Goal: Task Accomplishment & Management: Use online tool/utility

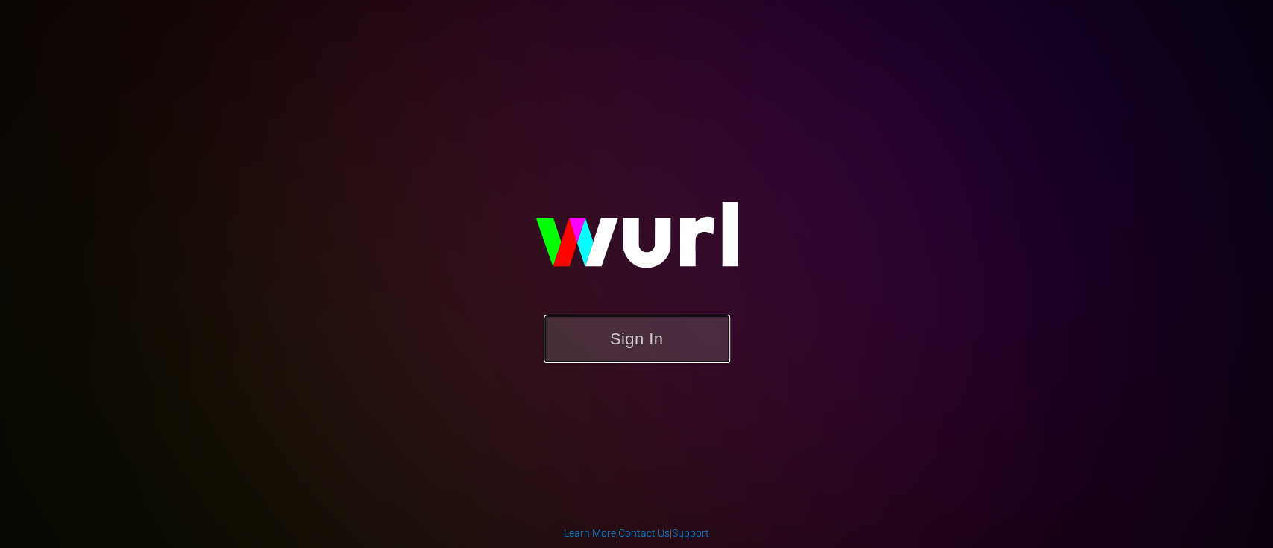
click at [712, 350] on button "Sign In" at bounding box center [636, 339] width 186 height 48
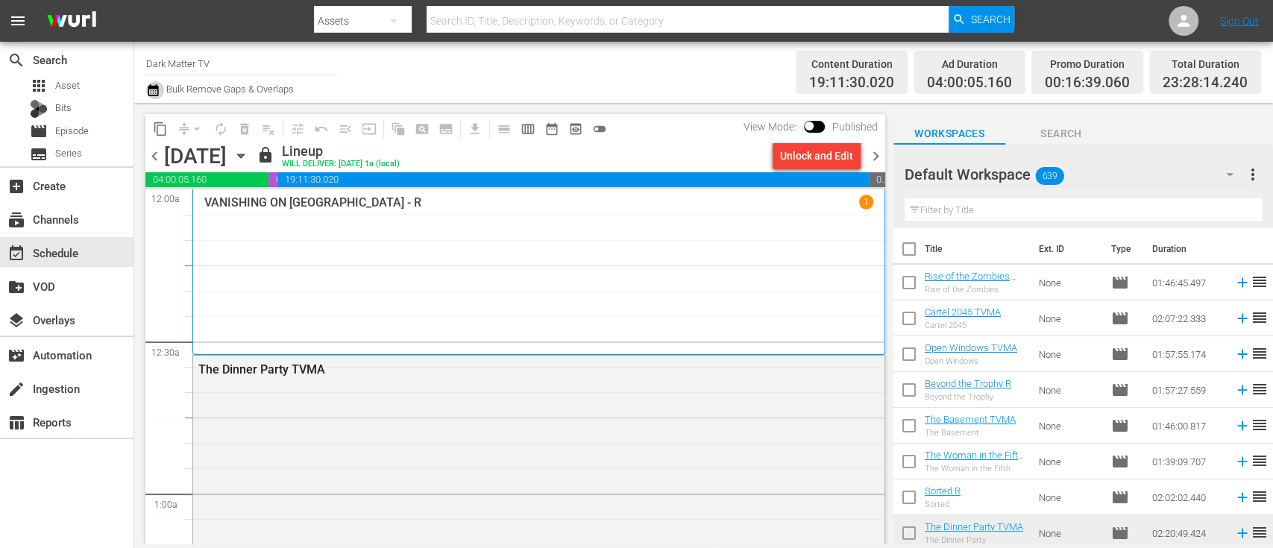
click at [154, 92] on icon "button" at bounding box center [153, 90] width 14 height 18
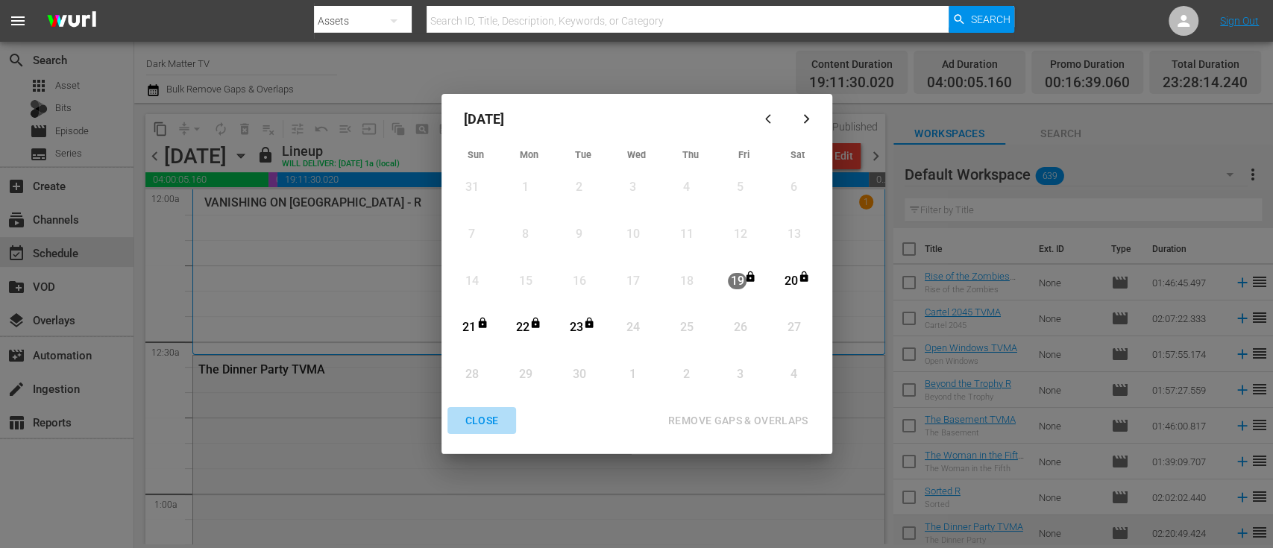
click at [476, 410] on div "CLOSE" at bounding box center [481, 421] width 57 height 19
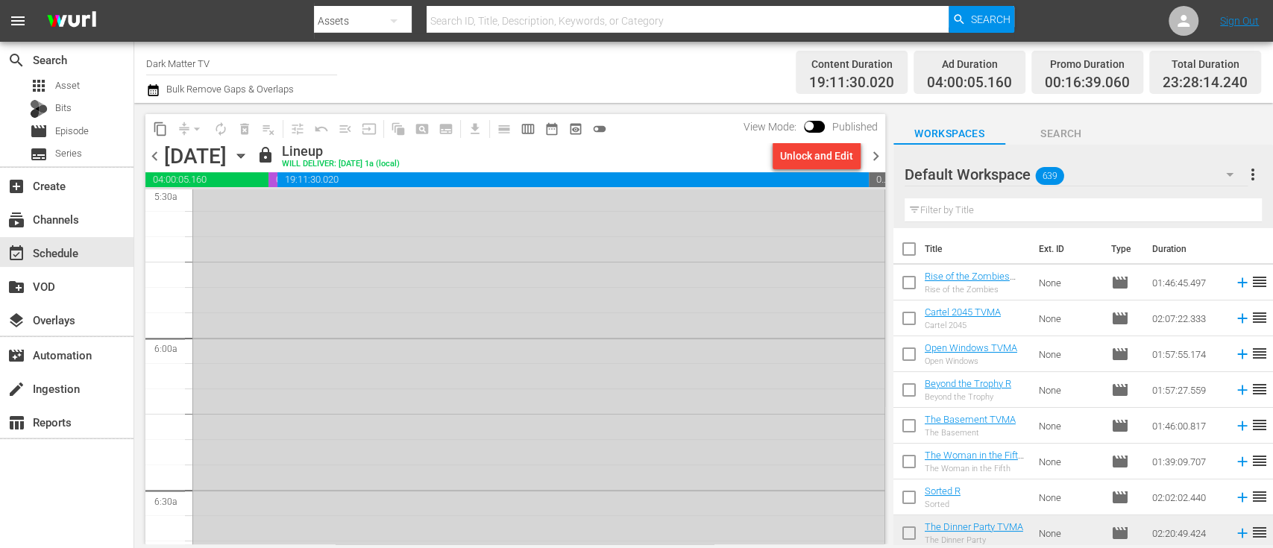
scroll to position [1369, 0]
click at [801, 151] on div "Unlock and Edit" at bounding box center [816, 155] width 73 height 27
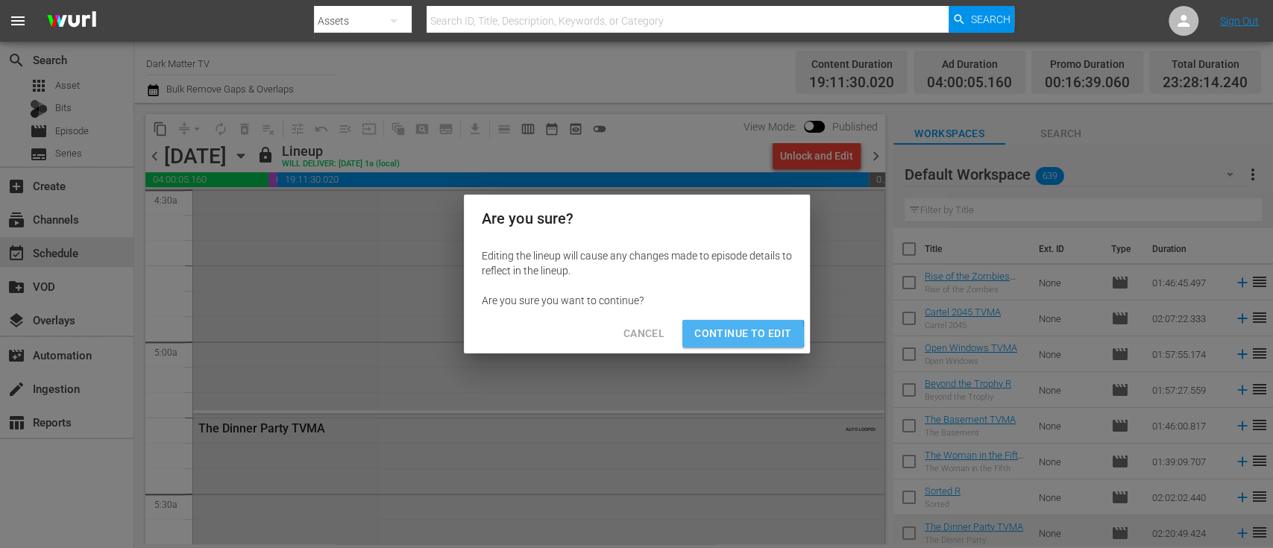
click at [707, 335] on span "Continue to Edit" at bounding box center [742, 333] width 97 height 19
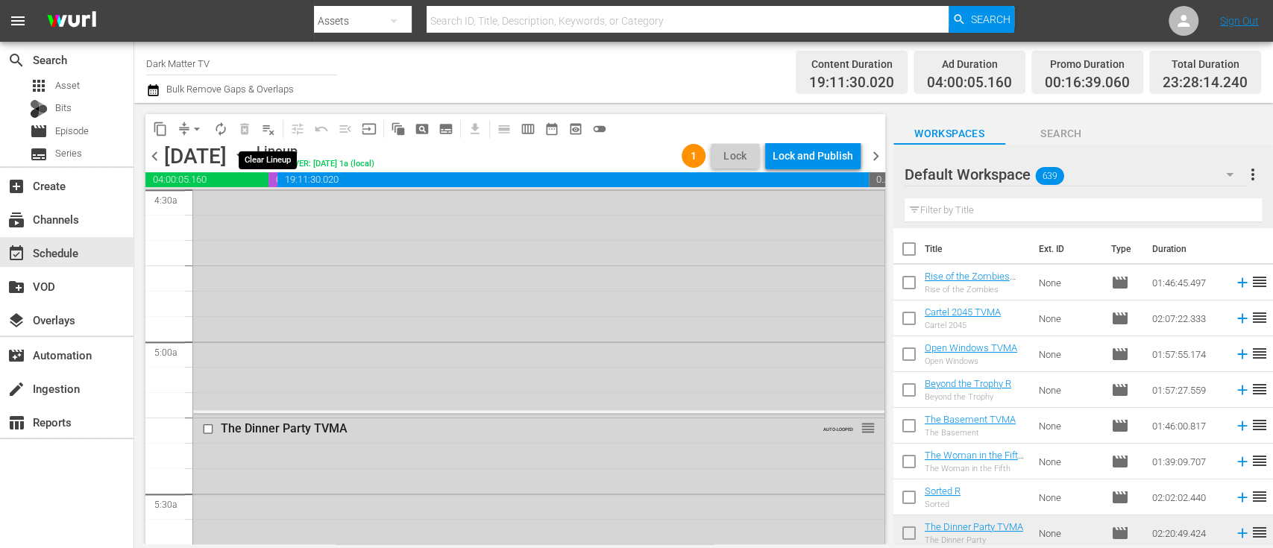
click at [273, 125] on span "playlist_remove_outlined" at bounding box center [268, 129] width 15 height 15
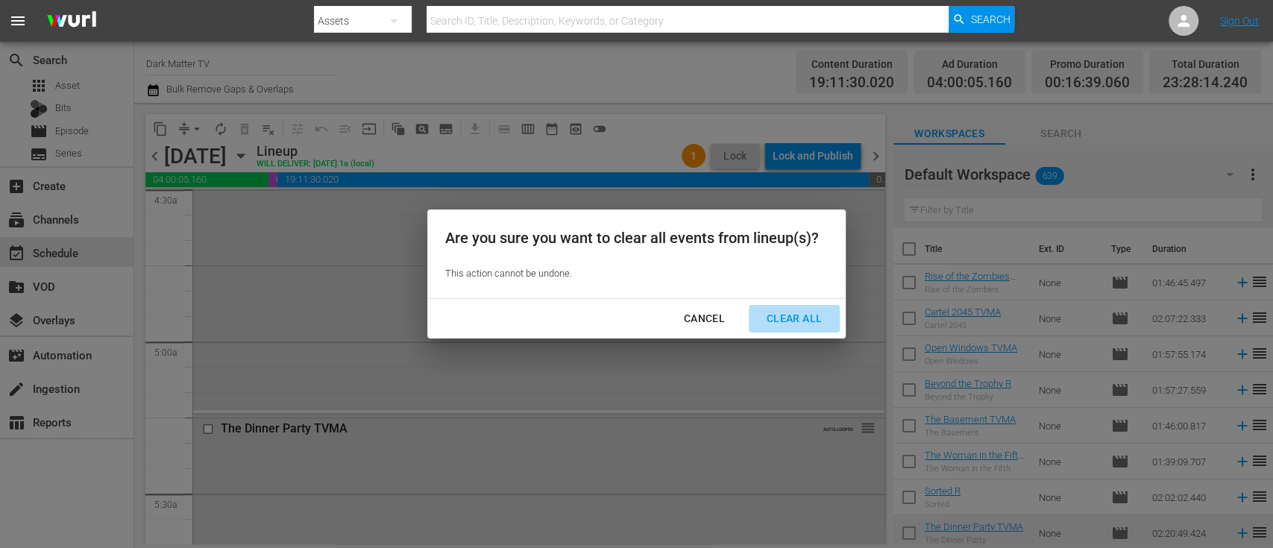
click at [803, 312] on div "Clear All" at bounding box center [793, 318] width 79 height 19
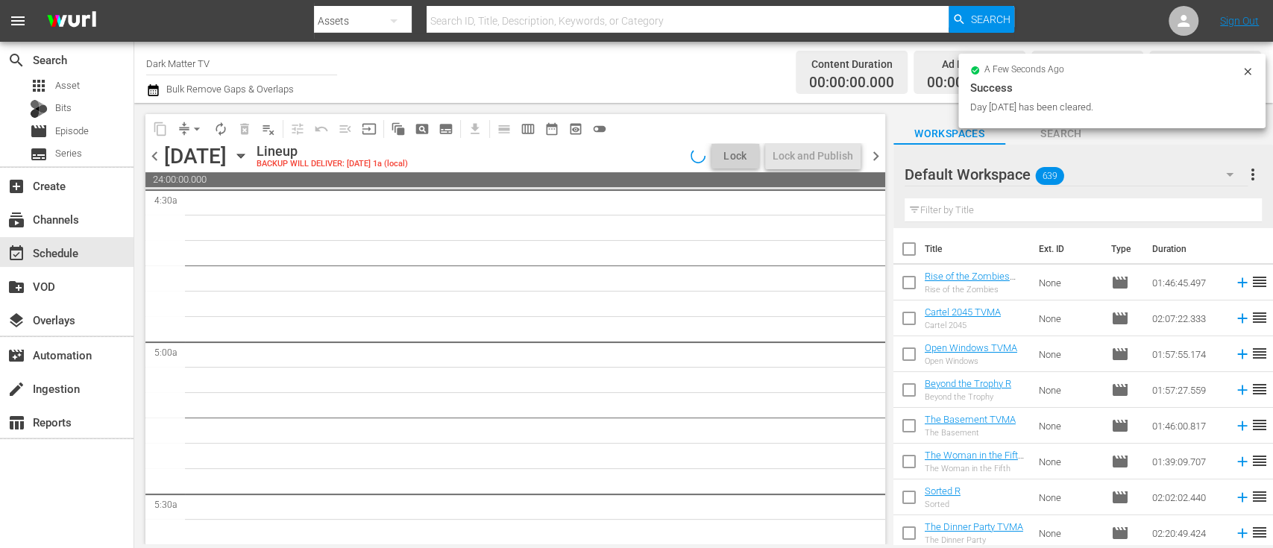
scroll to position [1395, 0]
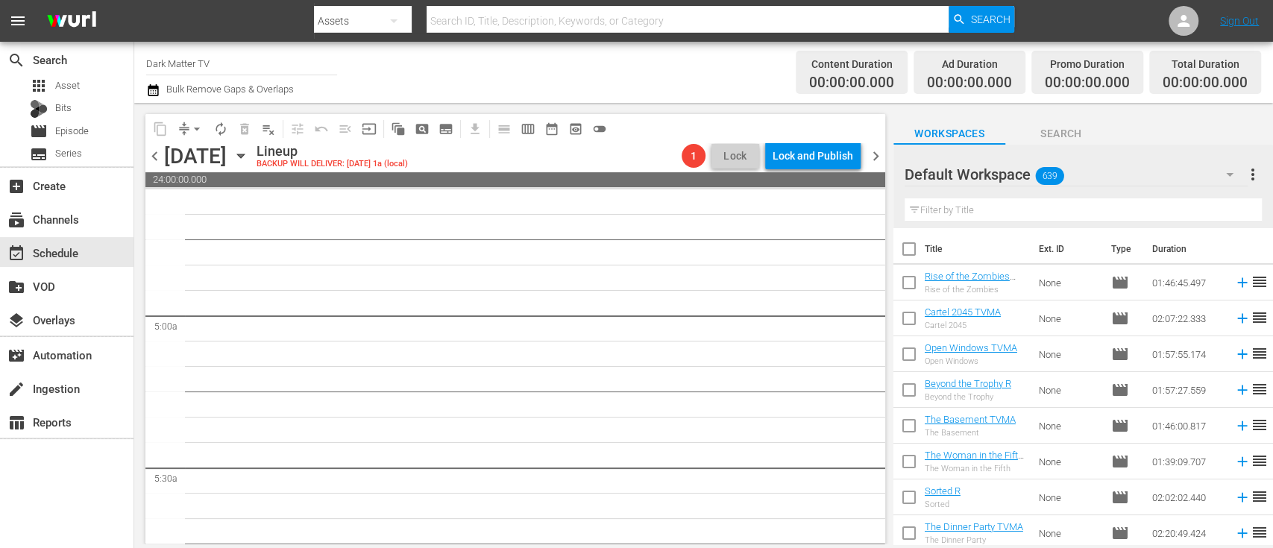
click at [249, 156] on icon "button" at bounding box center [241, 156] width 16 height 16
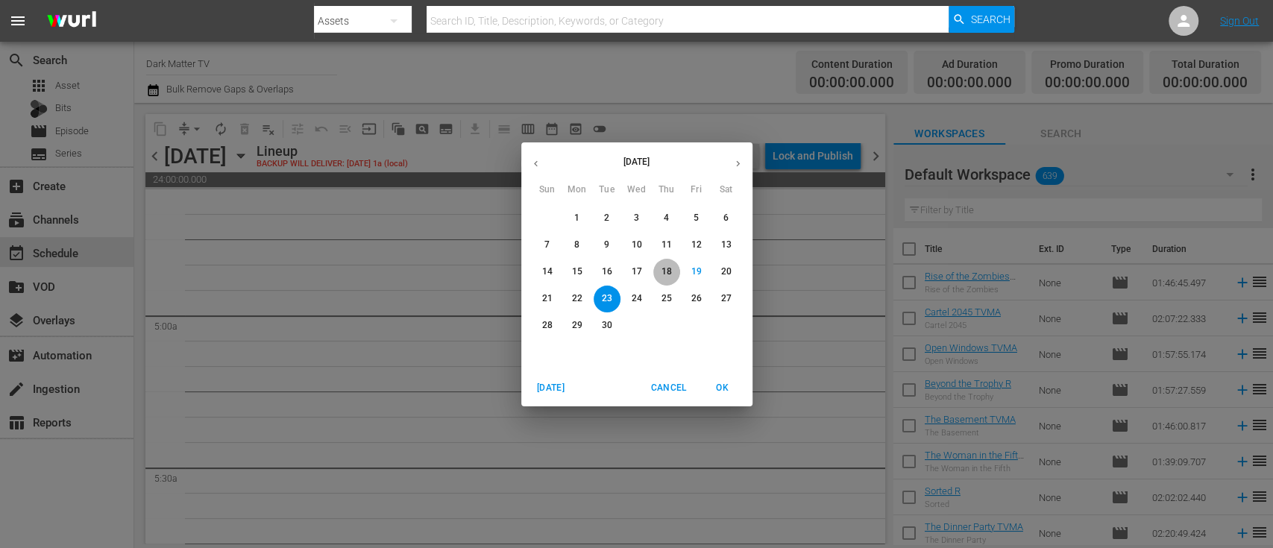
click at [666, 268] on p "18" at bounding box center [666, 271] width 10 height 13
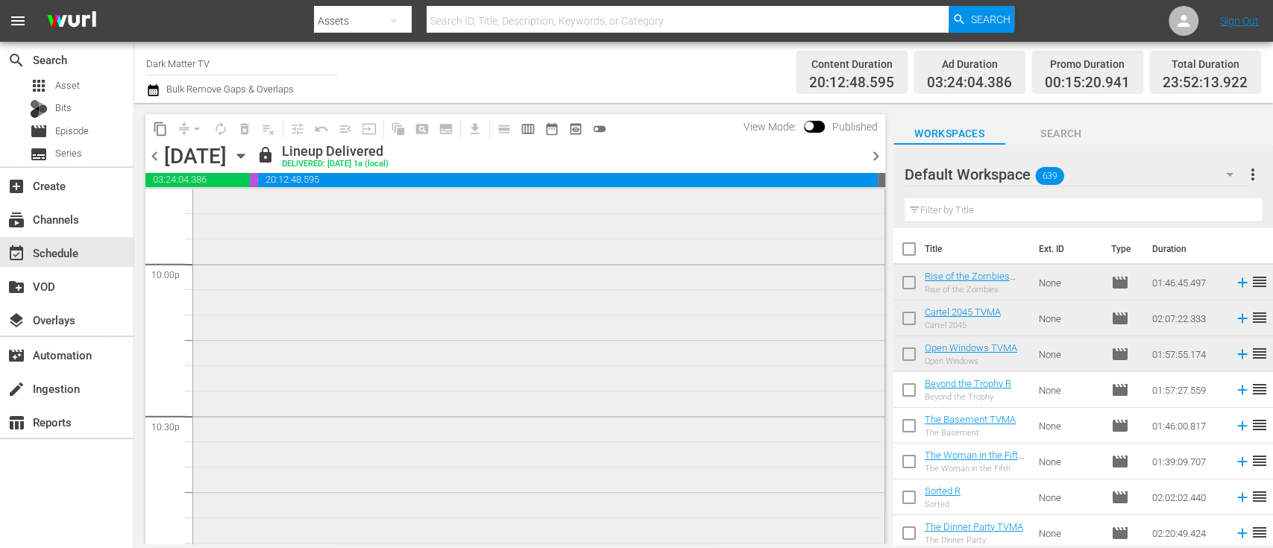
scroll to position [6620, 0]
click at [158, 132] on span "content_copy" at bounding box center [160, 129] width 15 height 15
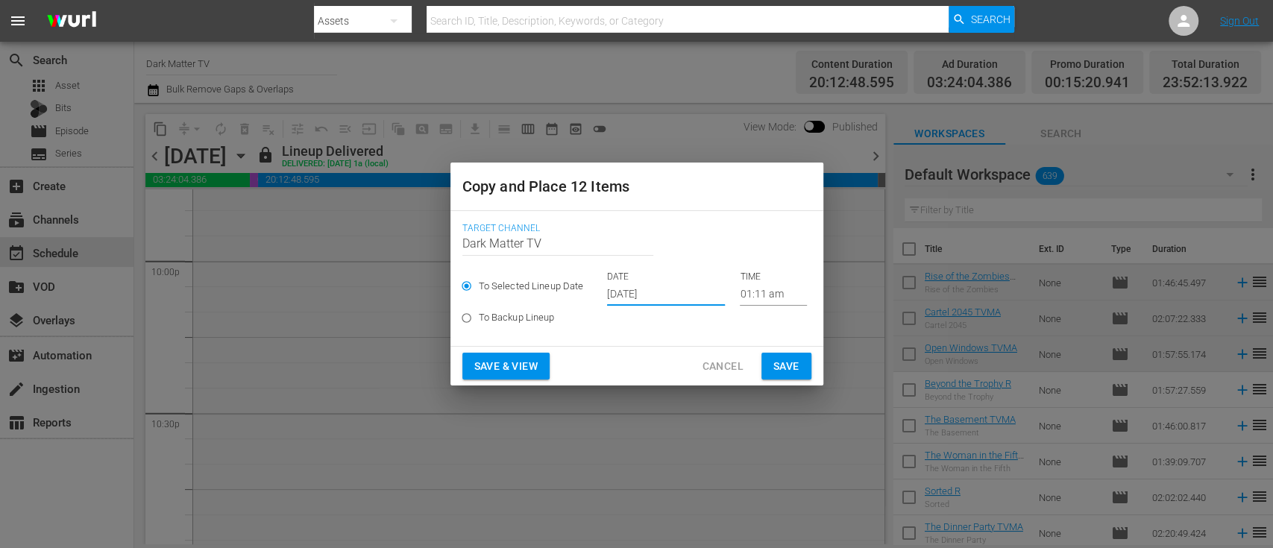
click at [638, 298] on input "[DATE]" at bounding box center [666, 294] width 118 height 22
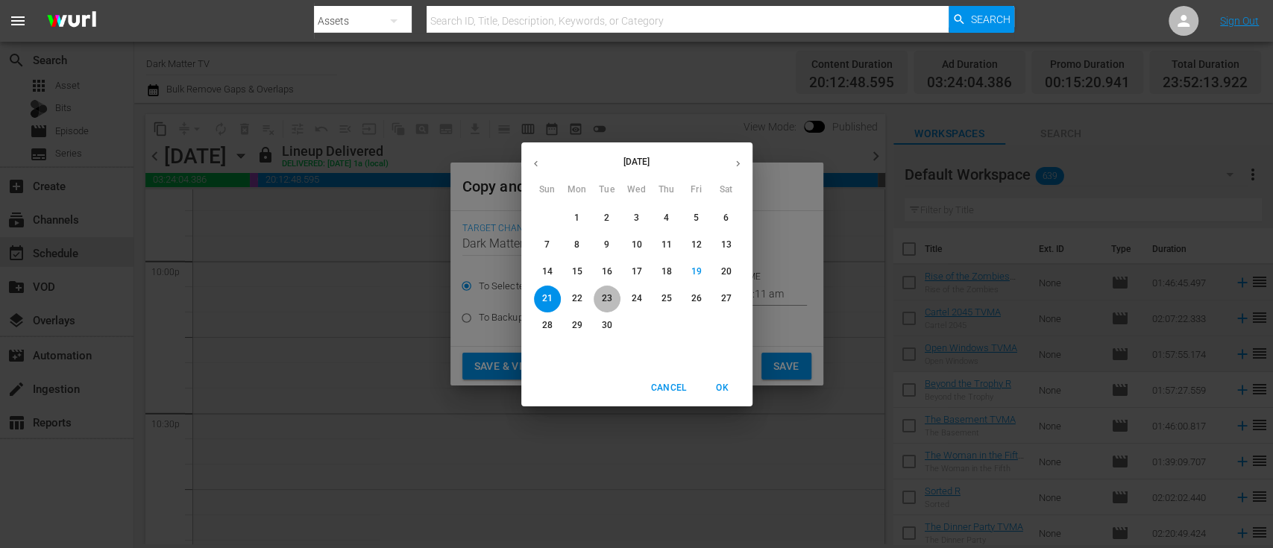
click at [608, 299] on p "23" at bounding box center [606, 298] width 10 height 13
type input "[DATE]"
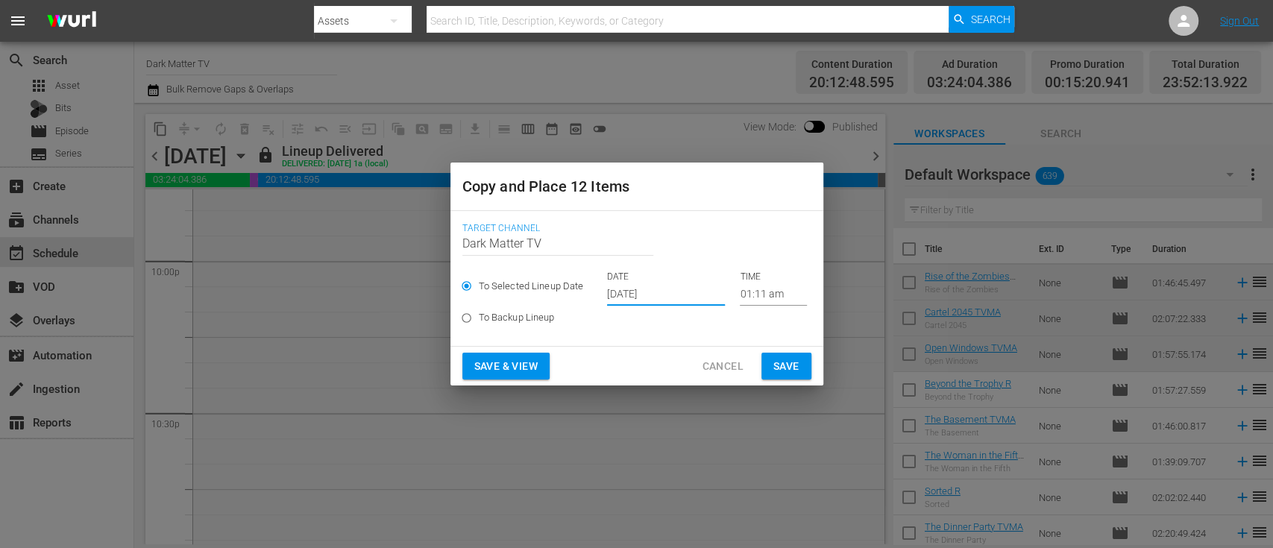
click at [754, 300] on input "01:11 am" at bounding box center [773, 294] width 67 height 22
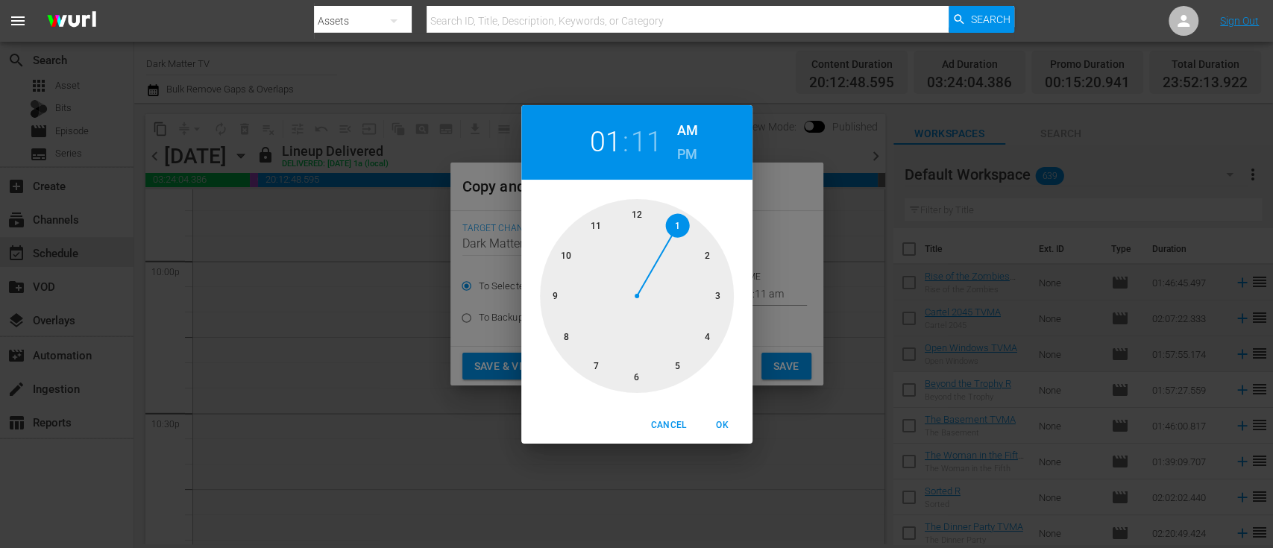
click at [643, 218] on div at bounding box center [637, 296] width 194 height 194
click at [710, 410] on span "OK" at bounding box center [722, 425] width 36 height 16
type input "12:11 am"
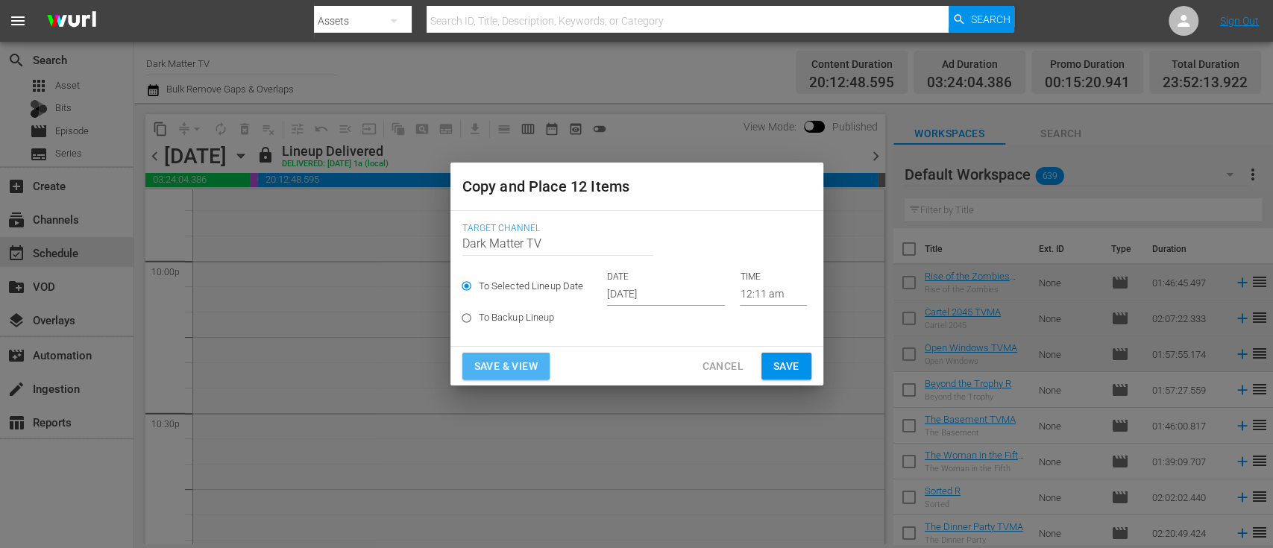
click at [517, 369] on span "Save & View" at bounding box center [505, 366] width 63 height 19
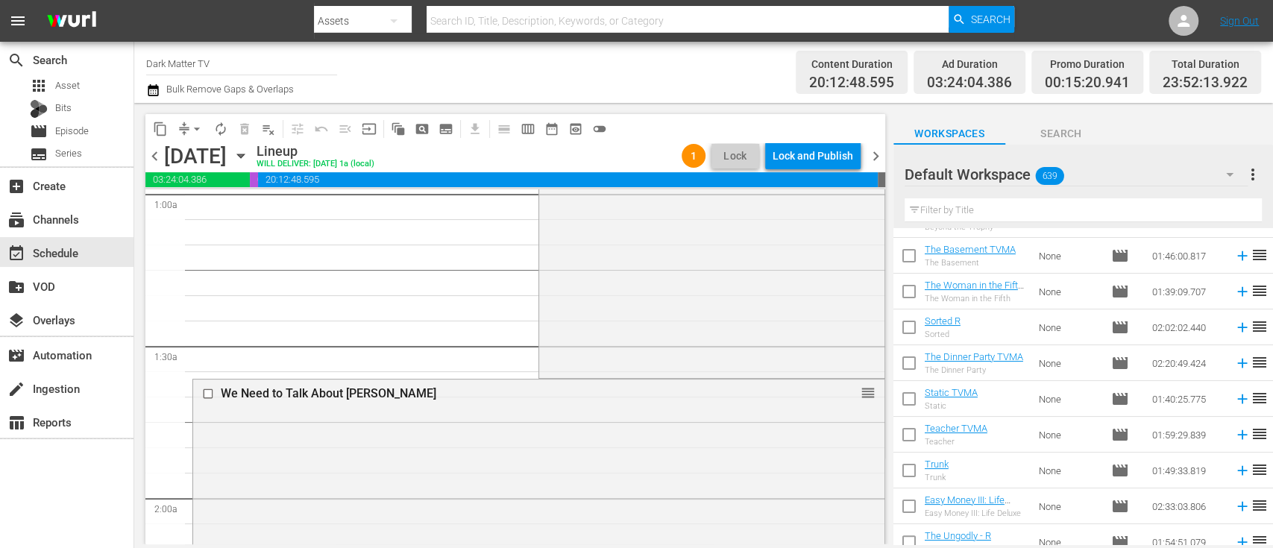
scroll to position [183, 0]
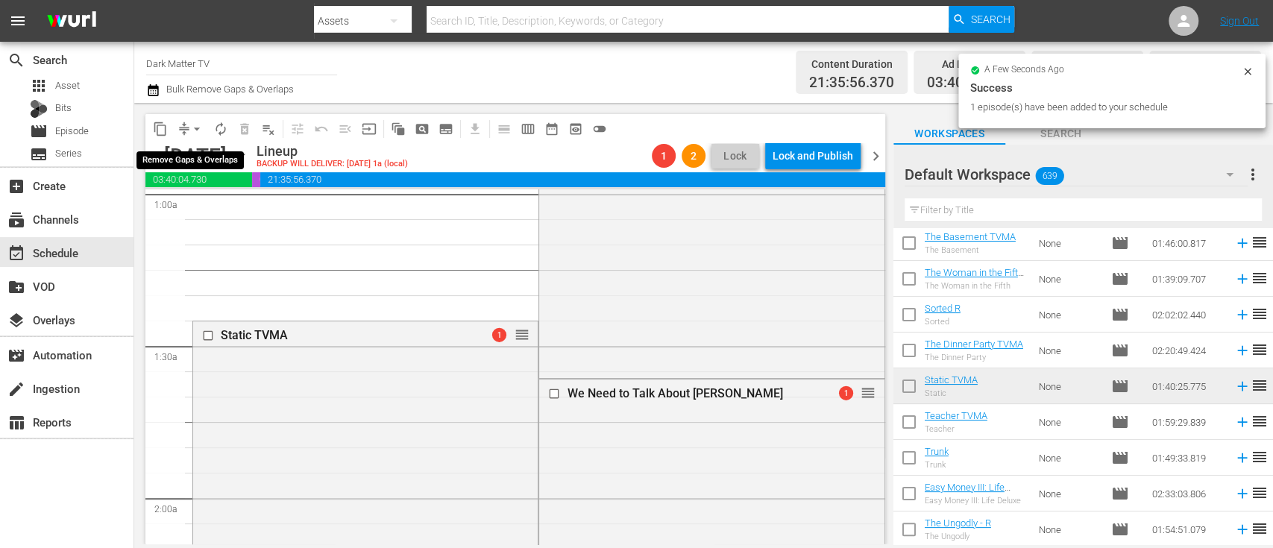
click at [198, 131] on span "arrow_drop_down" at bounding box center [196, 129] width 15 height 15
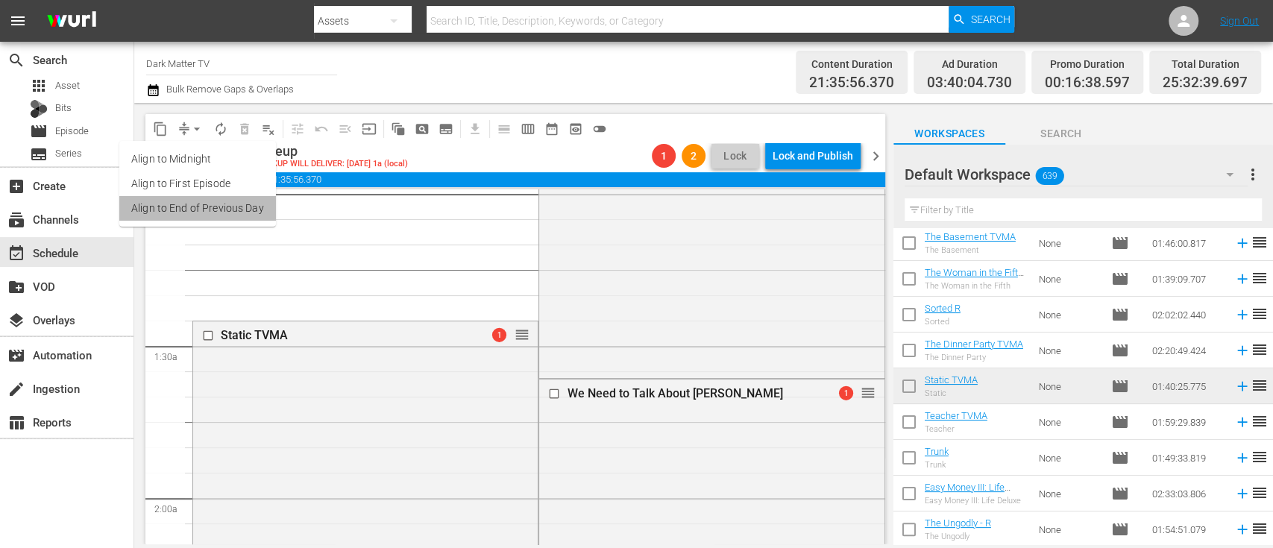
click at [206, 209] on li "Align to End of Previous Day" at bounding box center [197, 208] width 157 height 25
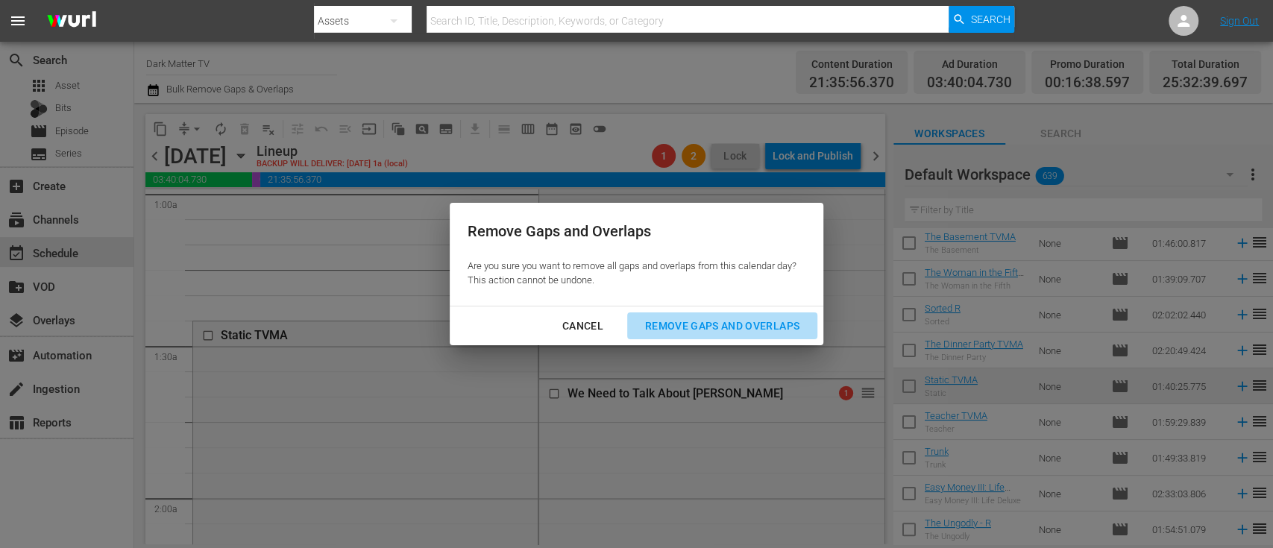
click at [779, 326] on div "Remove Gaps and Overlaps" at bounding box center [722, 326] width 178 height 19
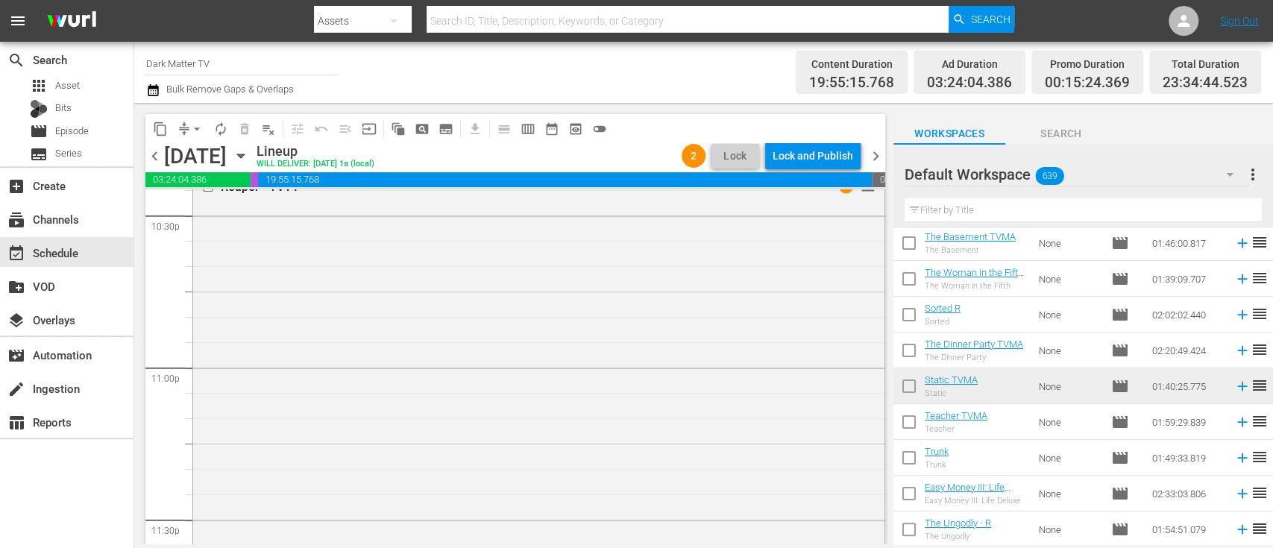
scroll to position [6982, 0]
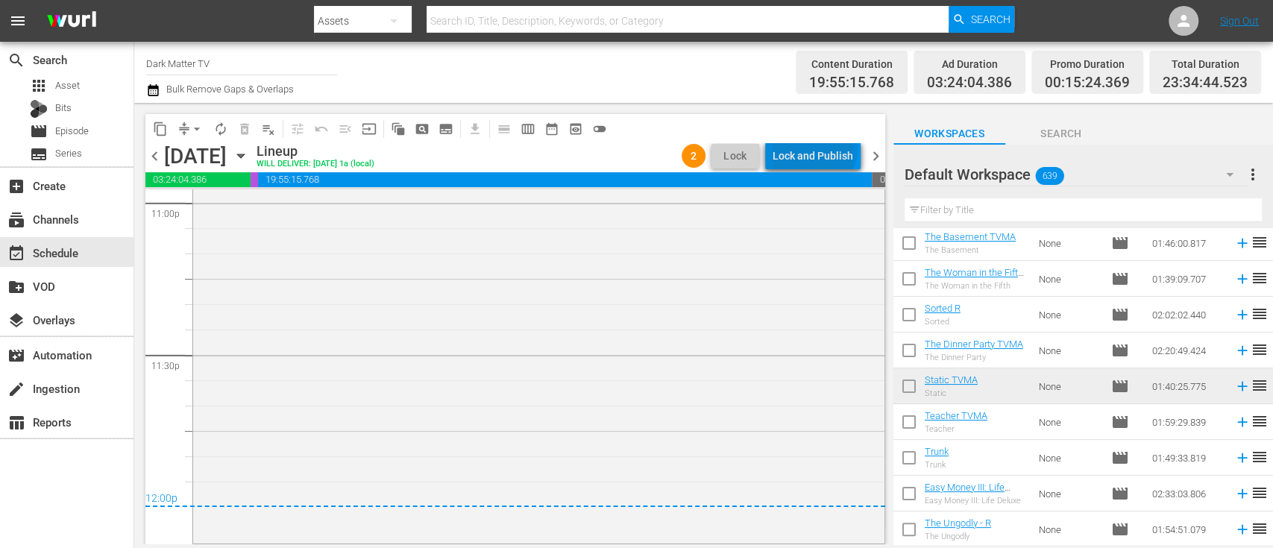
click at [817, 149] on div "Lock and Publish" at bounding box center [812, 155] width 81 height 27
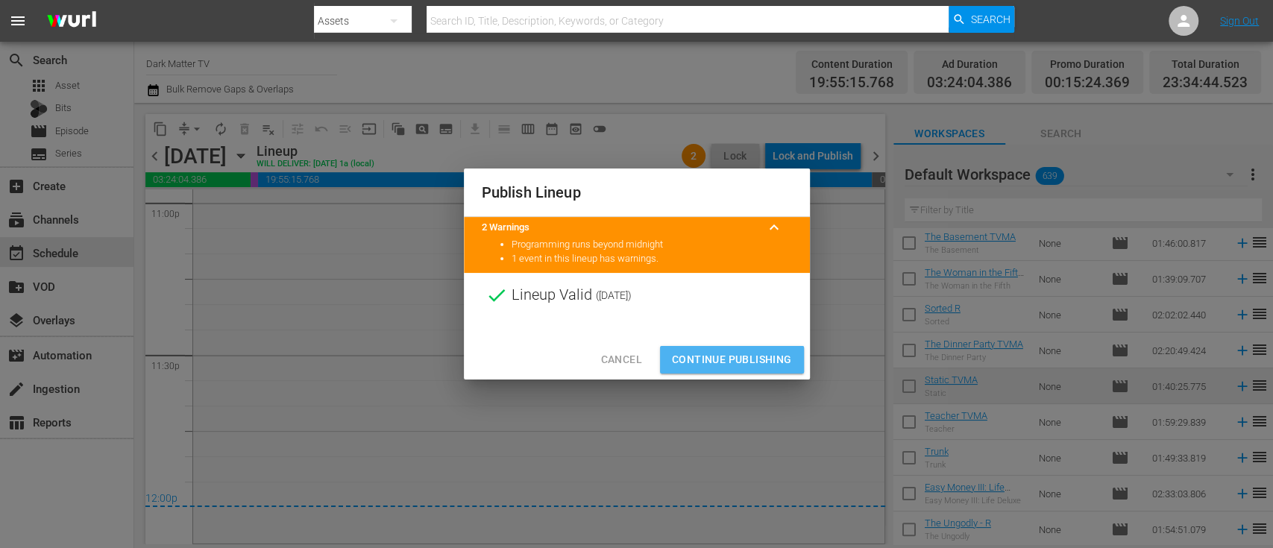
click at [751, 358] on span "Continue Publishing" at bounding box center [732, 359] width 120 height 19
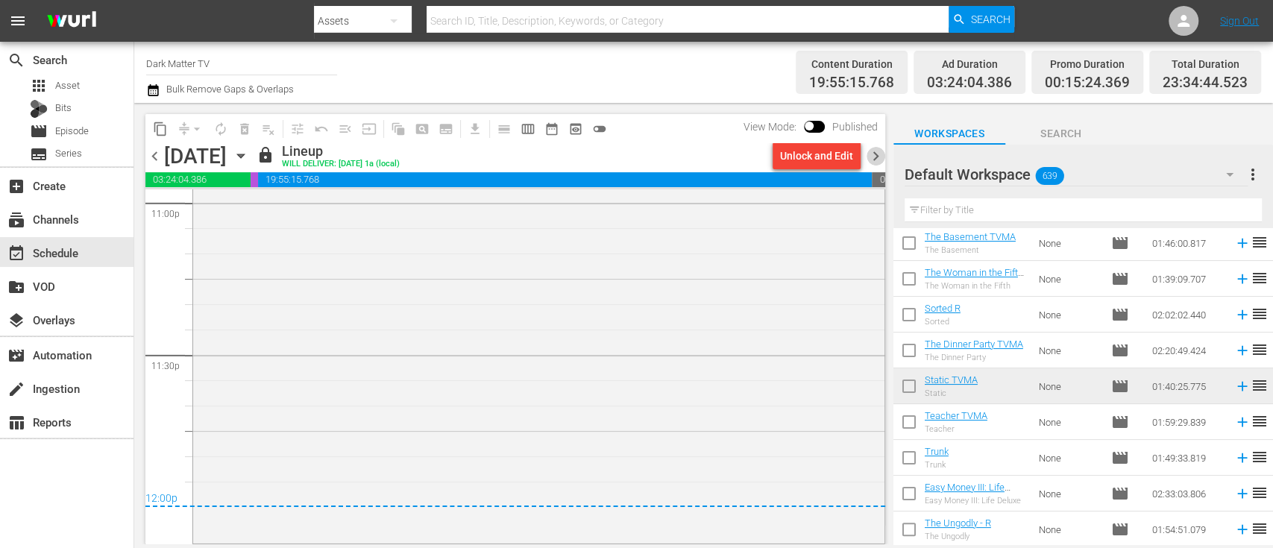
click at [882, 156] on span "chevron_right" at bounding box center [875, 156] width 19 height 19
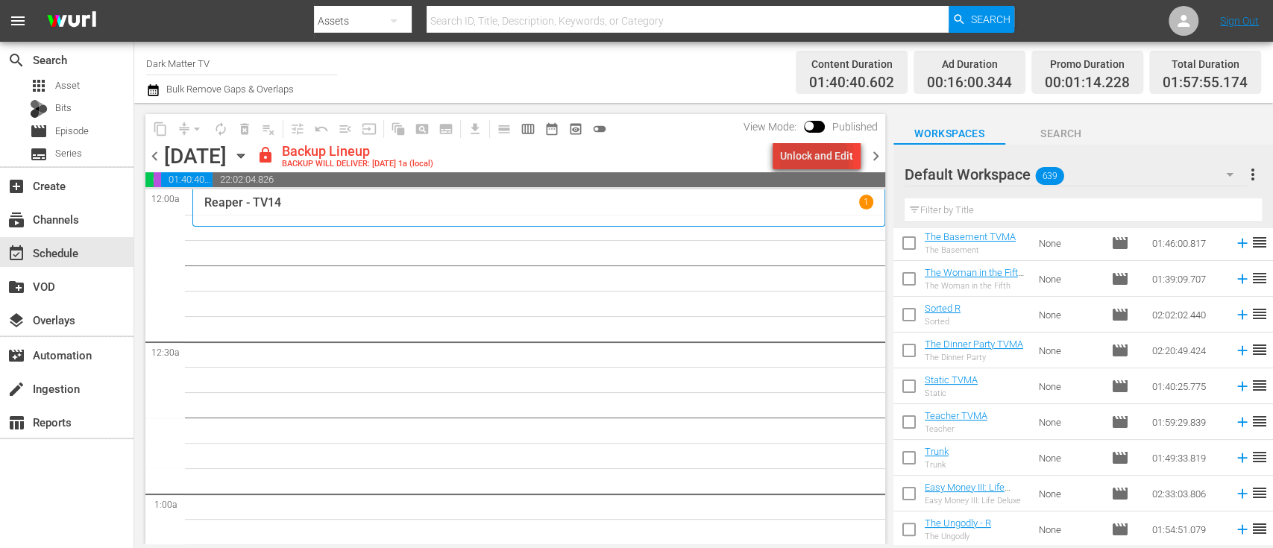
click at [801, 162] on div "Unlock and Edit" at bounding box center [816, 155] width 73 height 27
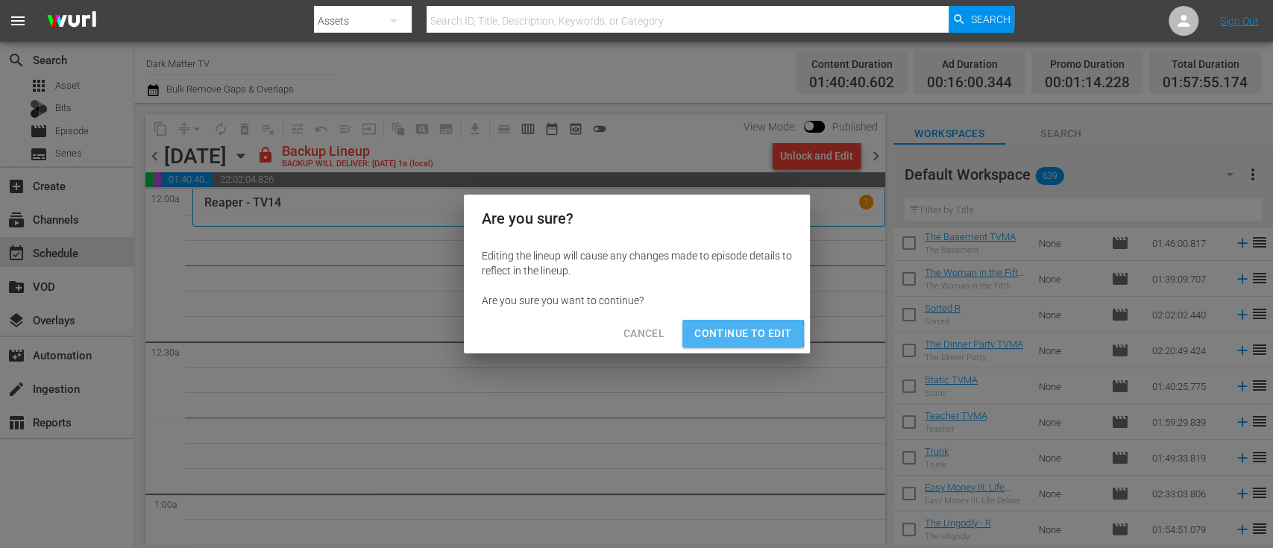
click at [704, 333] on span "Continue to Edit" at bounding box center [742, 333] width 97 height 19
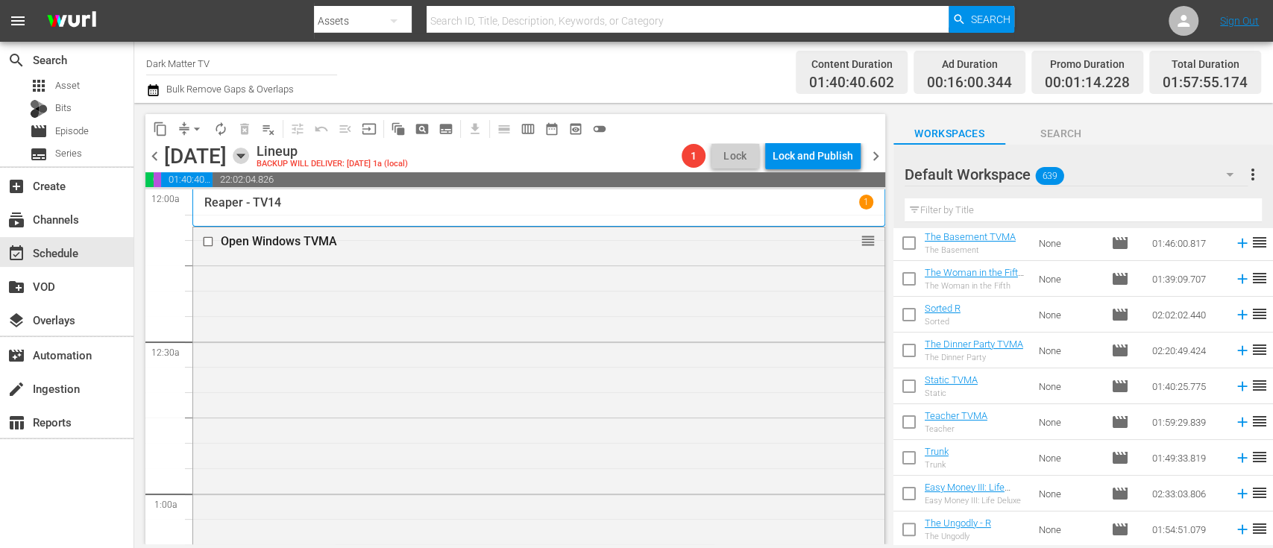
click at [249, 158] on icon "button" at bounding box center [241, 156] width 16 height 16
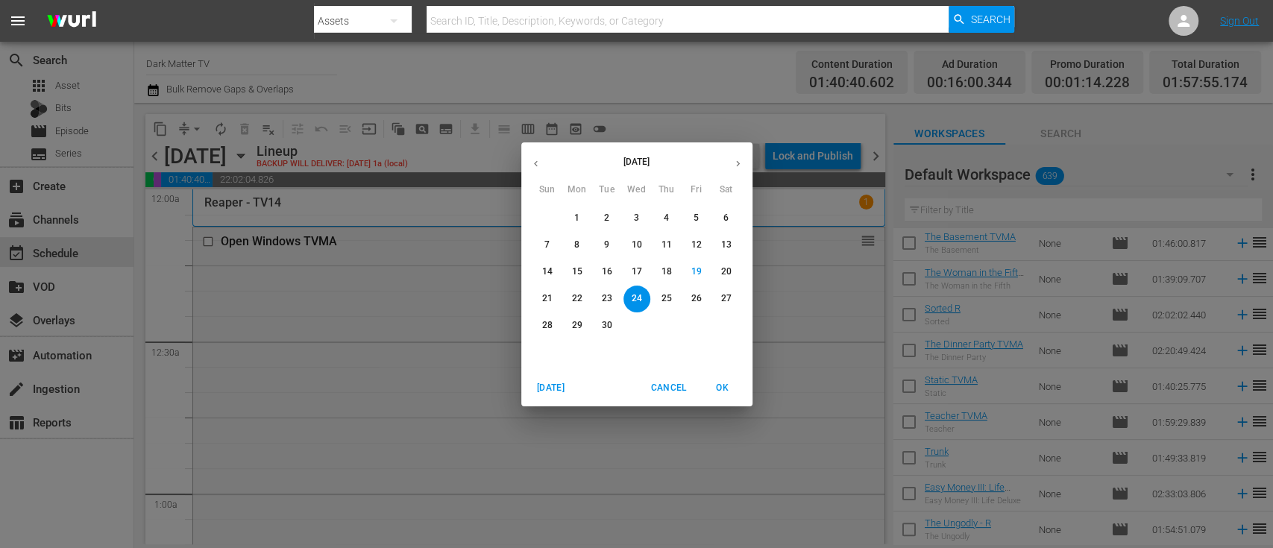
click at [533, 163] on icon "button" at bounding box center [535, 163] width 11 height 11
click at [632, 251] on button "6" at bounding box center [636, 245] width 27 height 27
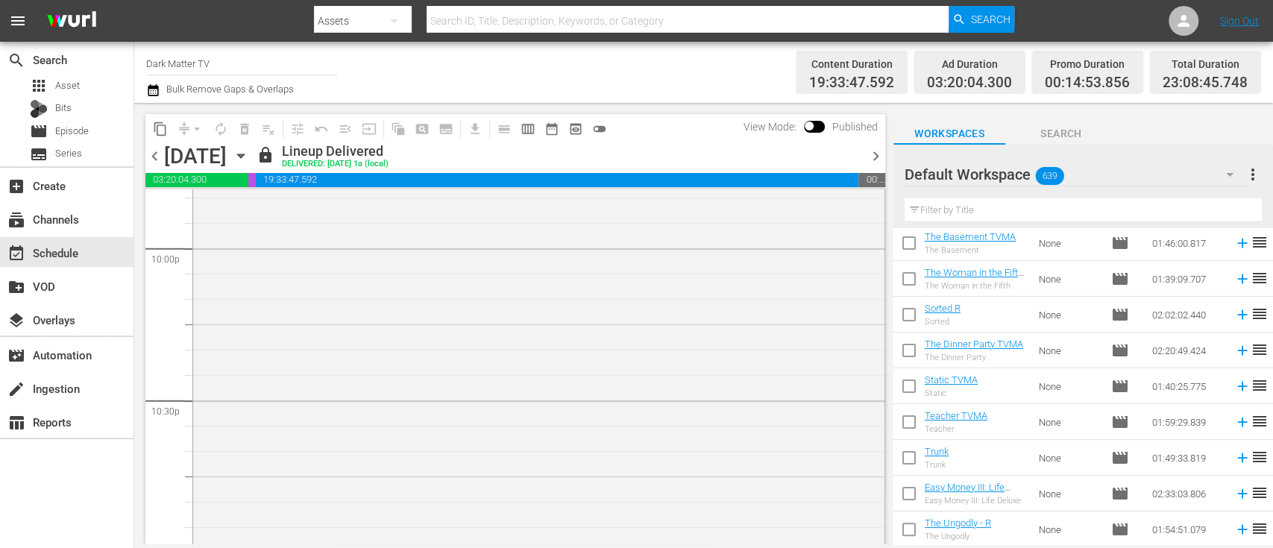
scroll to position [6647, 0]
click at [155, 129] on span "content_copy" at bounding box center [160, 129] width 15 height 15
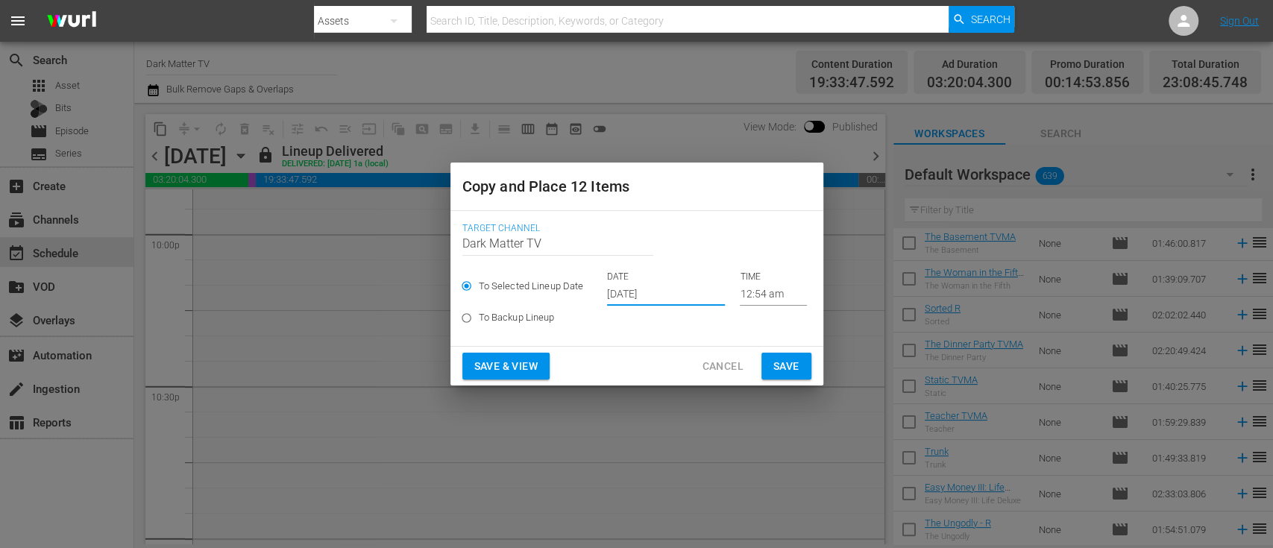
click at [635, 289] on input "[DATE]" at bounding box center [666, 294] width 118 height 22
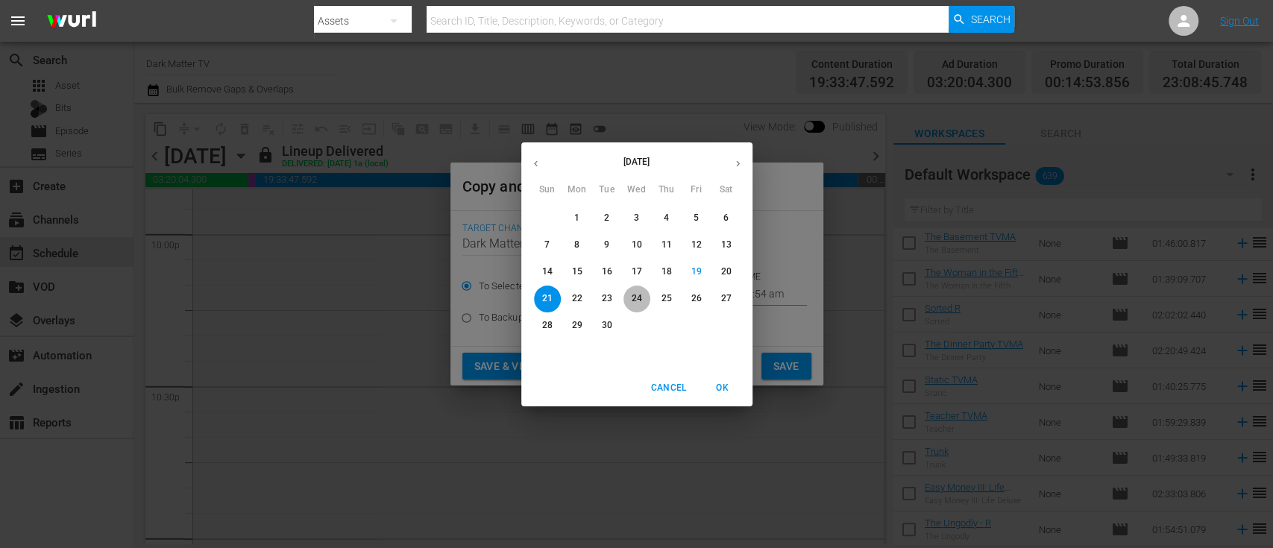
click at [632, 297] on p "24" at bounding box center [636, 298] width 10 height 13
type input "[DATE]"
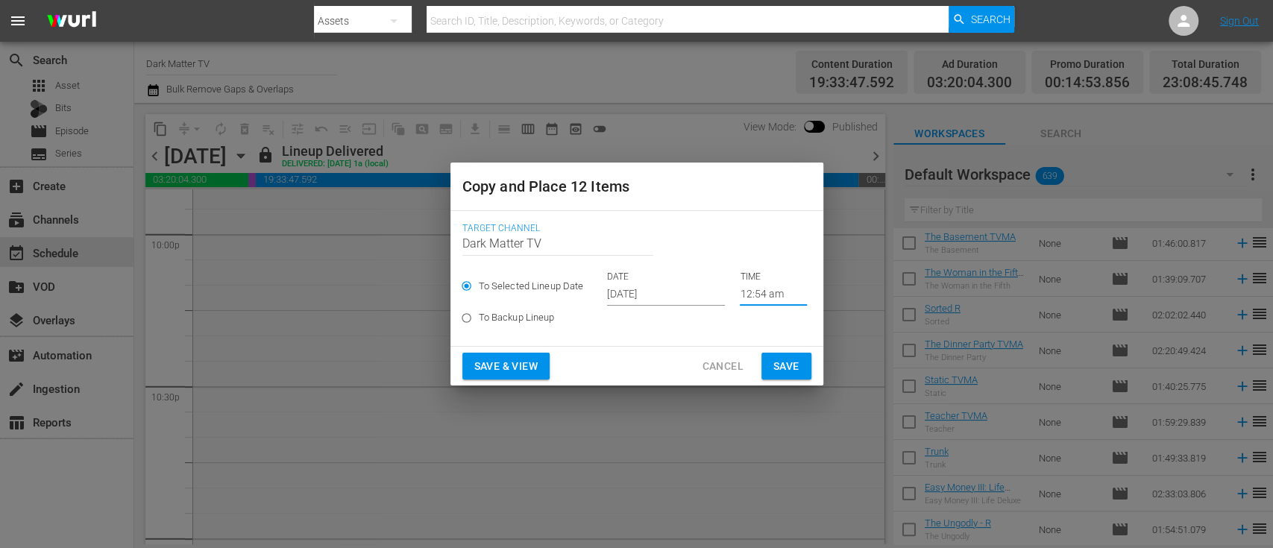
click at [763, 289] on input "12:54 am" at bounding box center [773, 294] width 67 height 22
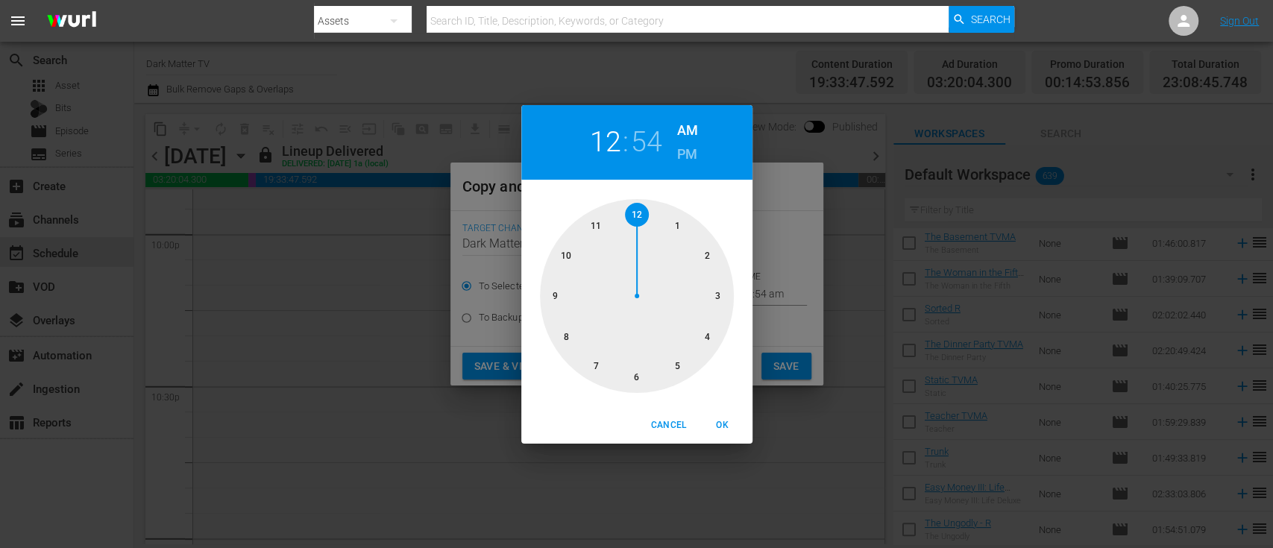
click at [688, 158] on h6 "PM" at bounding box center [687, 154] width 20 height 24
click at [689, 122] on h6 "AM" at bounding box center [687, 131] width 21 height 24
click at [656, 133] on h2 "54" at bounding box center [646, 142] width 31 height 34
drag, startPoint x: 587, startPoint y: 230, endPoint x: 668, endPoint y: 245, distance: 82.6
click at [668, 245] on div at bounding box center [637, 296] width 194 height 194
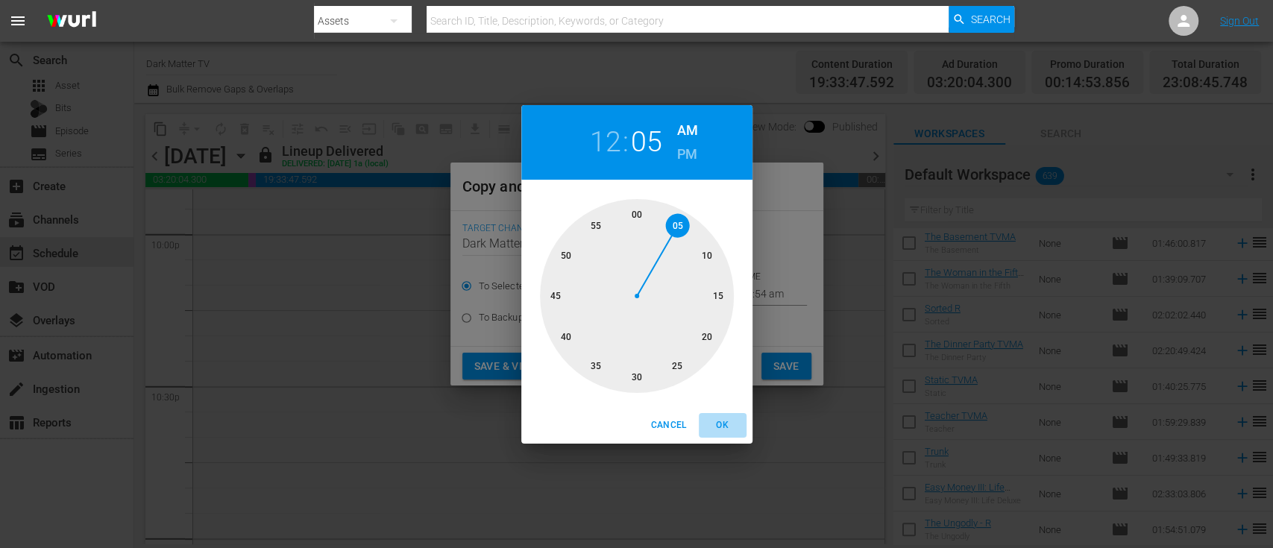
click at [721, 410] on span "OK" at bounding box center [722, 425] width 36 height 16
type input "12:05 am"
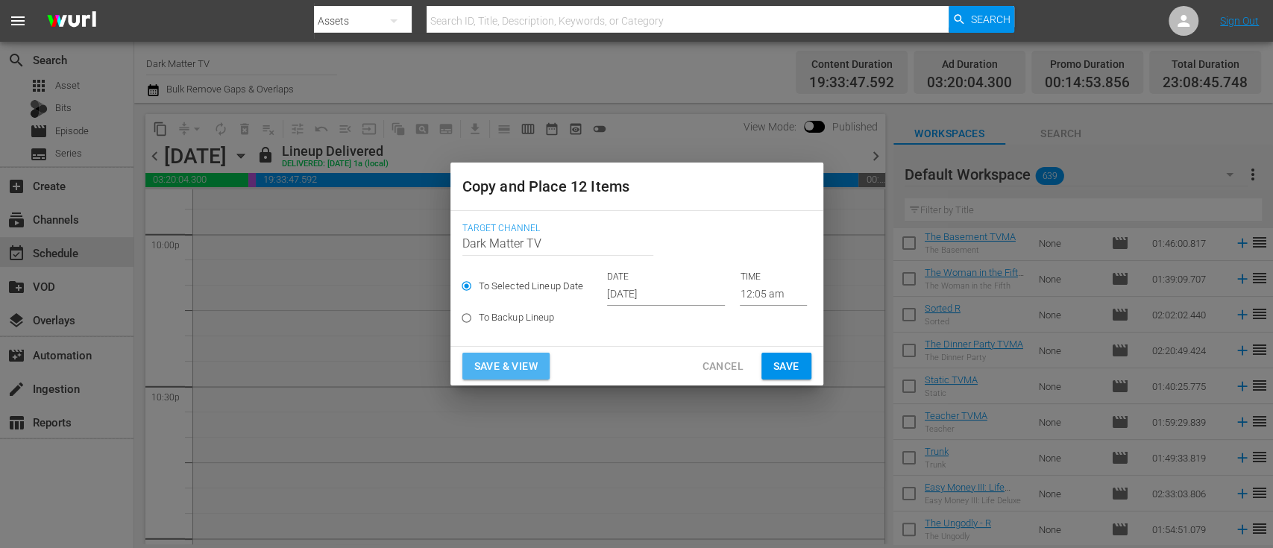
click at [510, 378] on button "Save & View" at bounding box center [505, 367] width 87 height 28
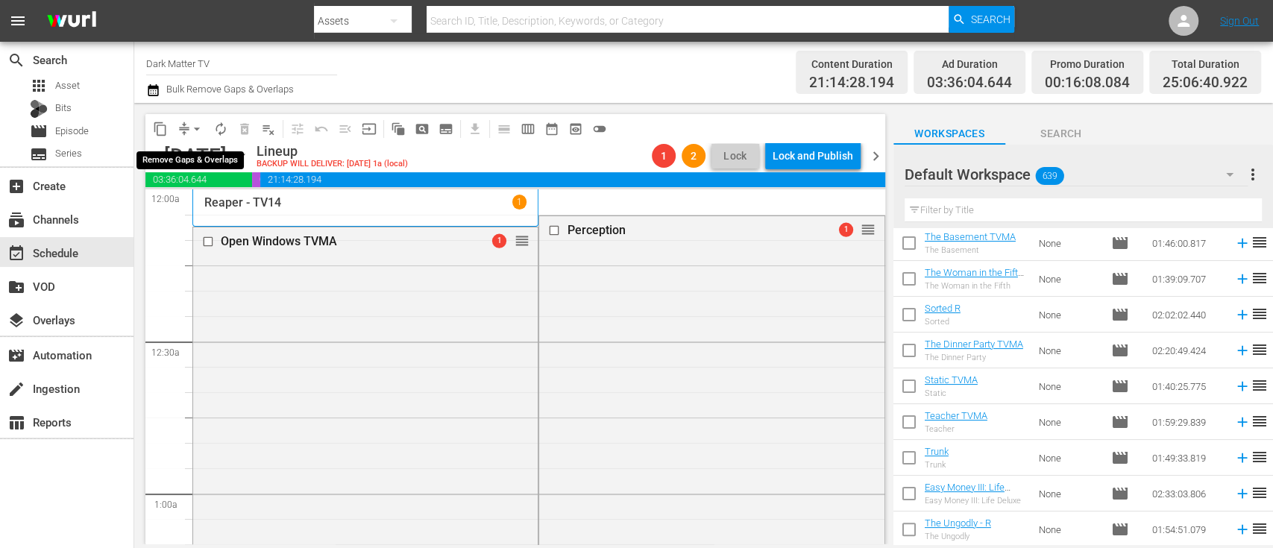
click at [197, 130] on span "arrow_drop_down" at bounding box center [196, 129] width 15 height 15
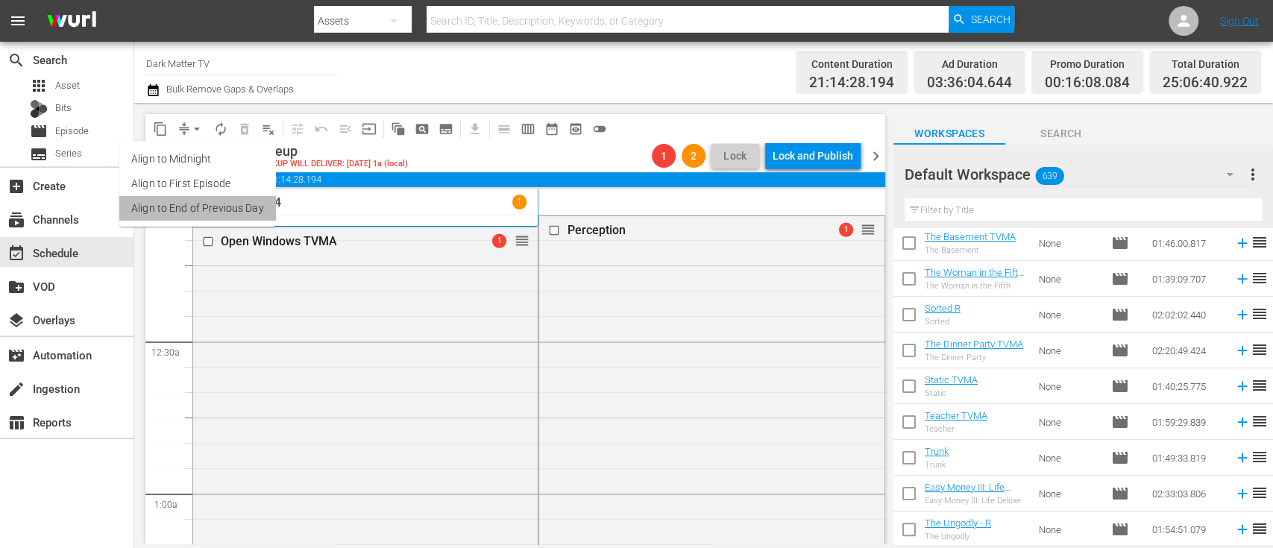
click at [204, 201] on li "Align to End of Previous Day" at bounding box center [197, 208] width 157 height 25
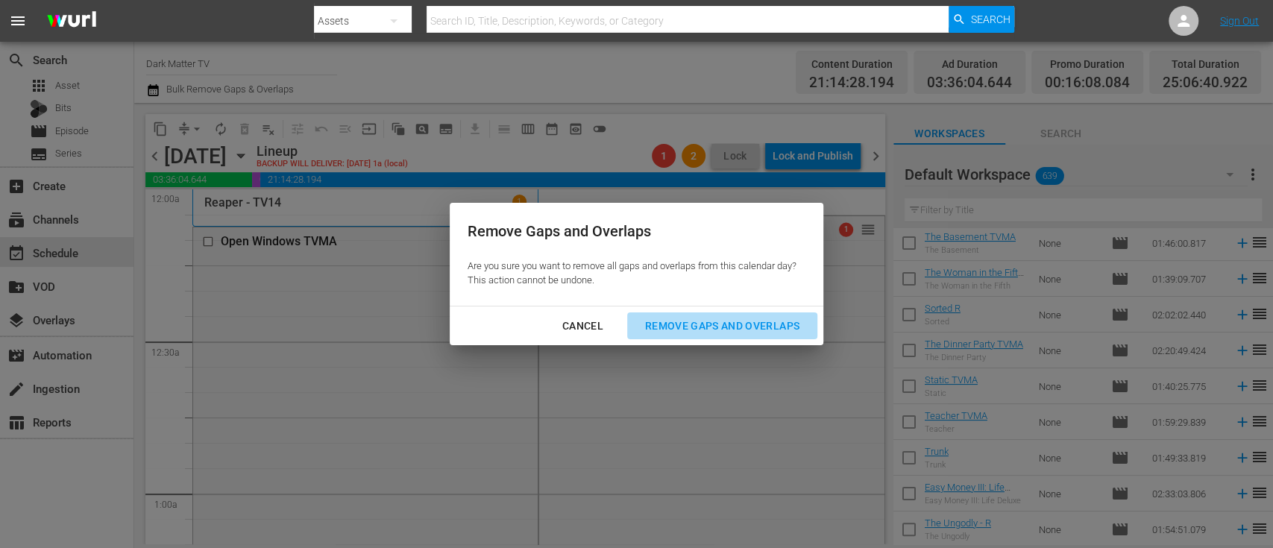
click at [675, 321] on div "Remove Gaps and Overlaps" at bounding box center [722, 326] width 178 height 19
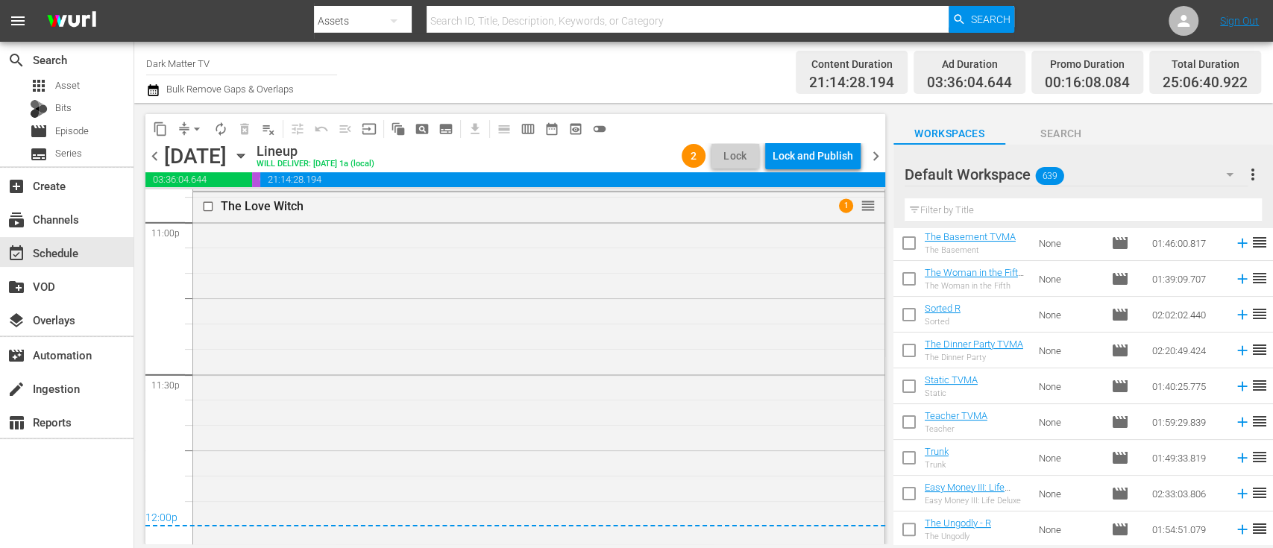
scroll to position [7320, 0]
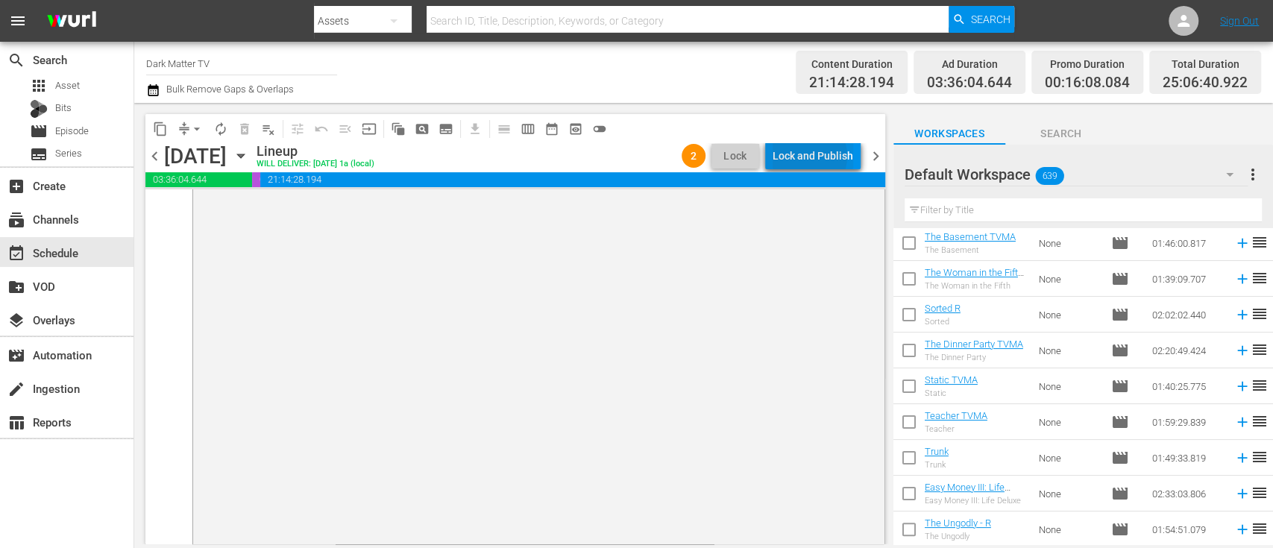
click at [811, 156] on div "Lock and Publish" at bounding box center [812, 155] width 81 height 27
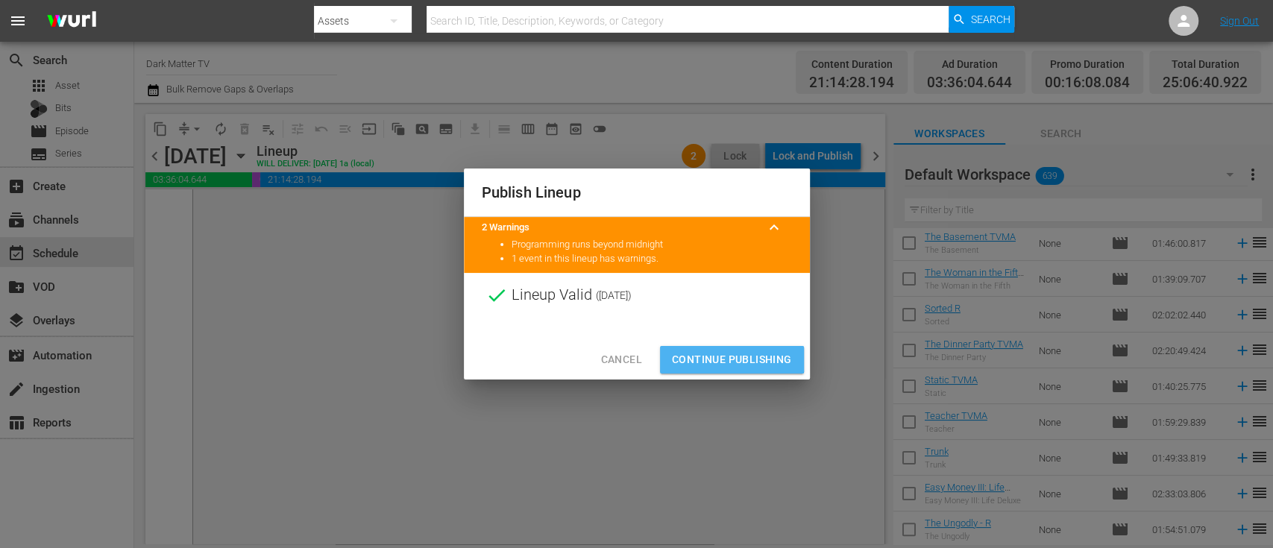
click at [722, 348] on button "Continue Publishing" at bounding box center [732, 360] width 144 height 28
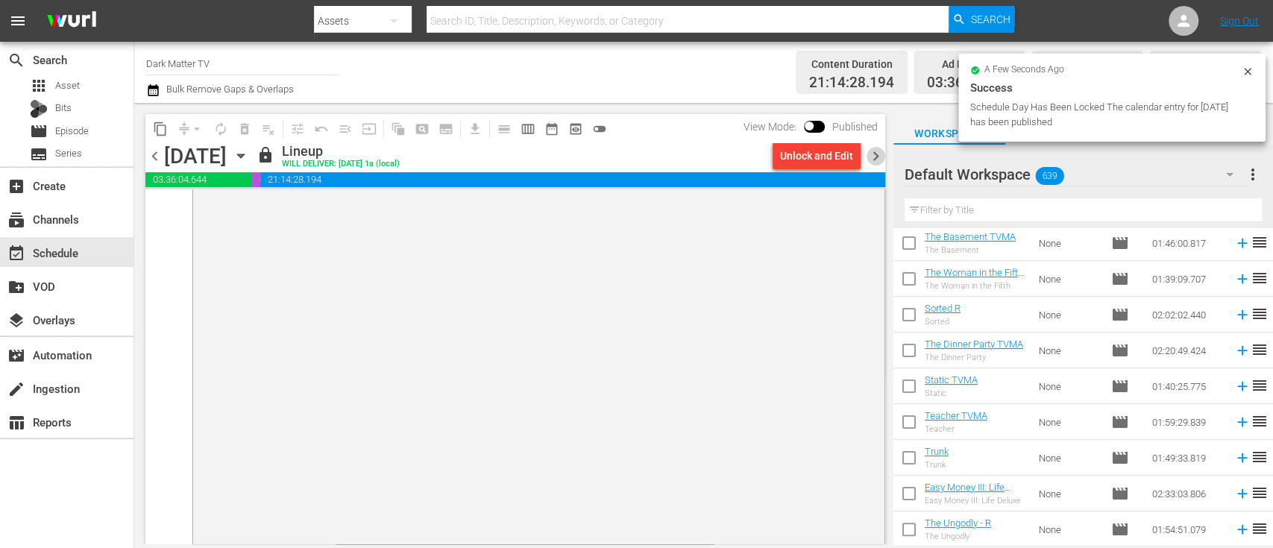
click at [877, 155] on span "chevron_right" at bounding box center [875, 156] width 19 height 19
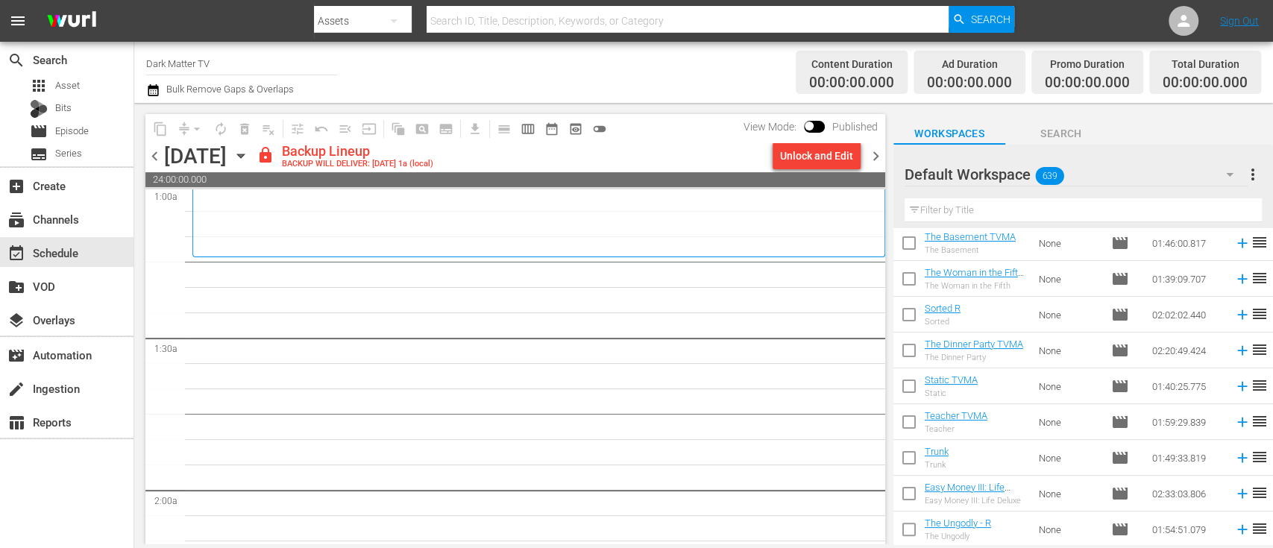
scroll to position [317, 0]
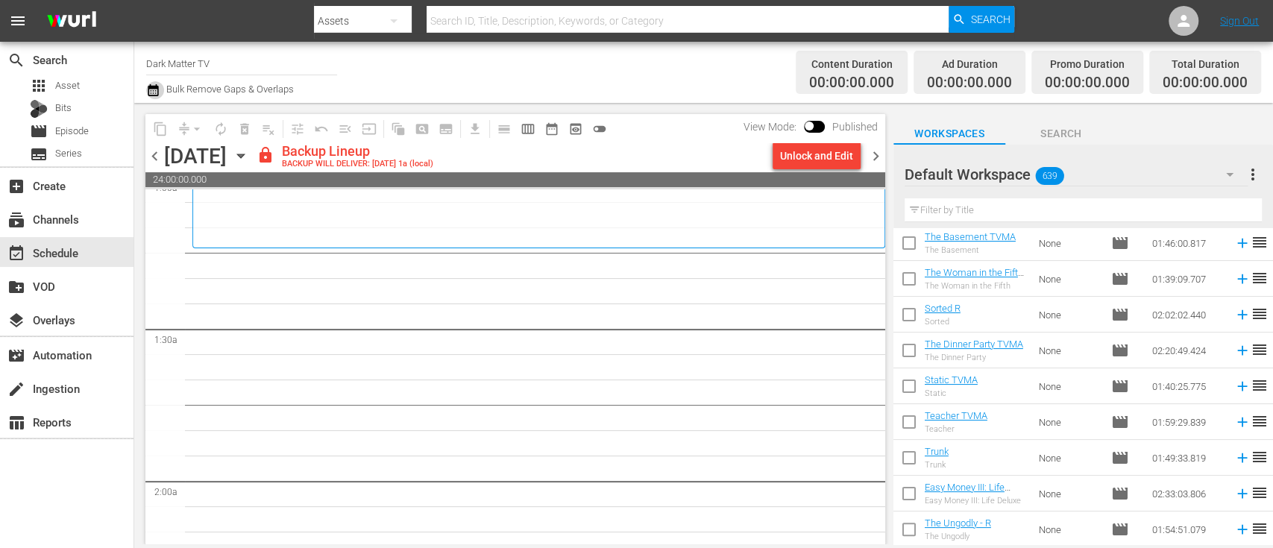
click at [158, 94] on icon "button" at bounding box center [153, 90] width 10 height 12
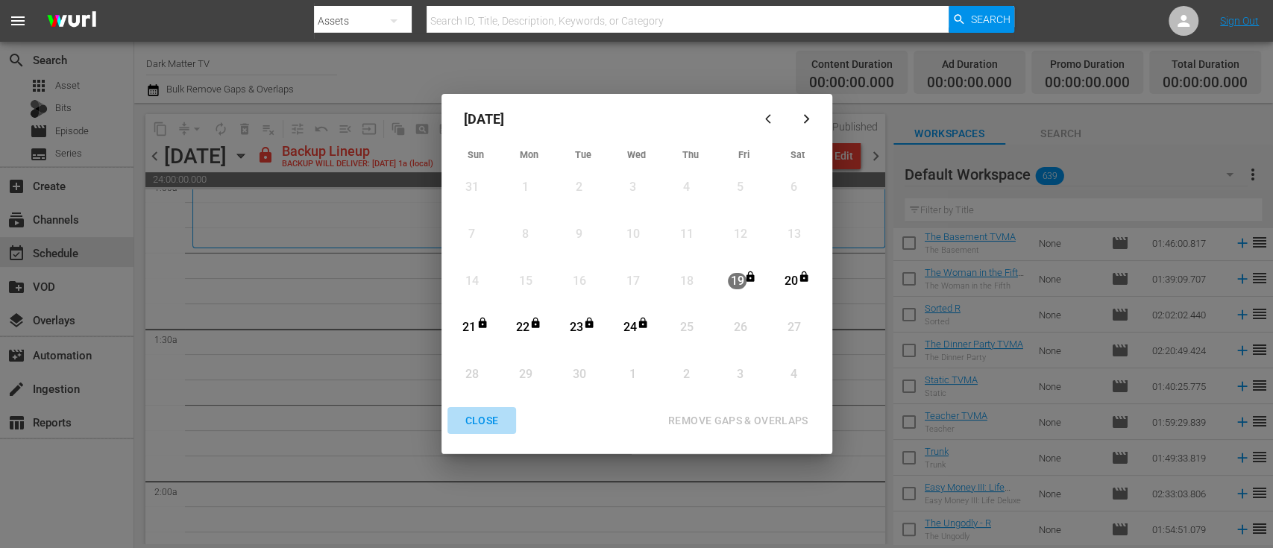
click at [483, 410] on div "CLOSE" at bounding box center [481, 421] width 57 height 19
